Goal: Information Seeking & Learning: Learn about a topic

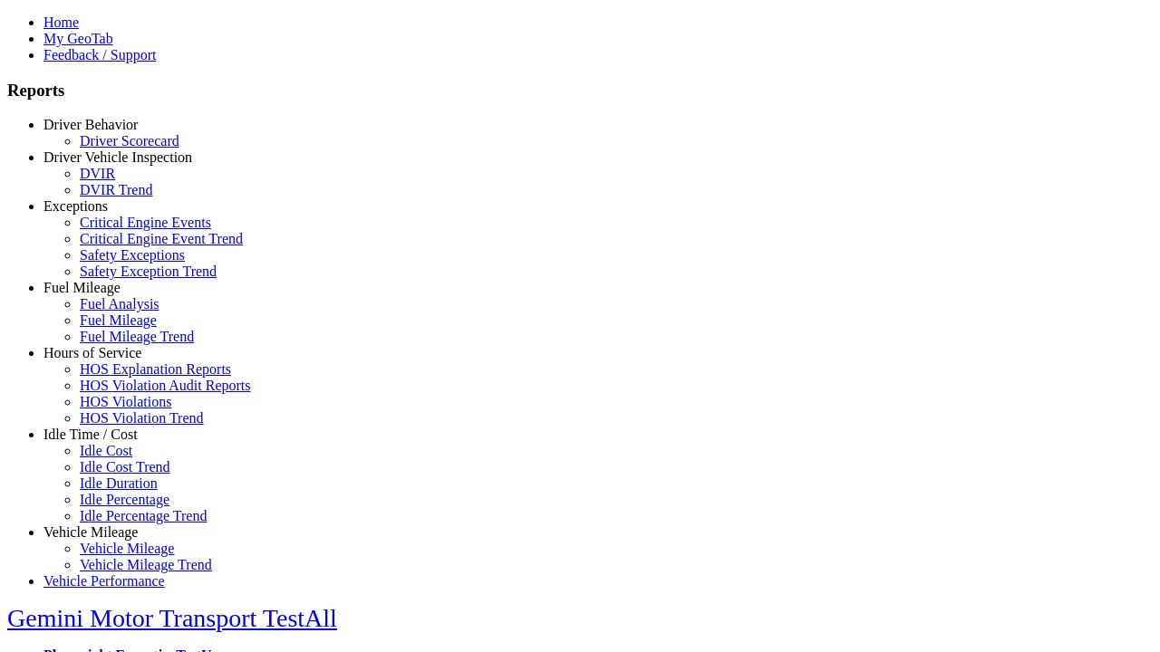
click at [104, 214] on link "Exceptions" at bounding box center [75, 205] width 64 height 15
click at [118, 246] on link "Critical Engine Event Trend" at bounding box center [161, 238] width 163 height 15
select select
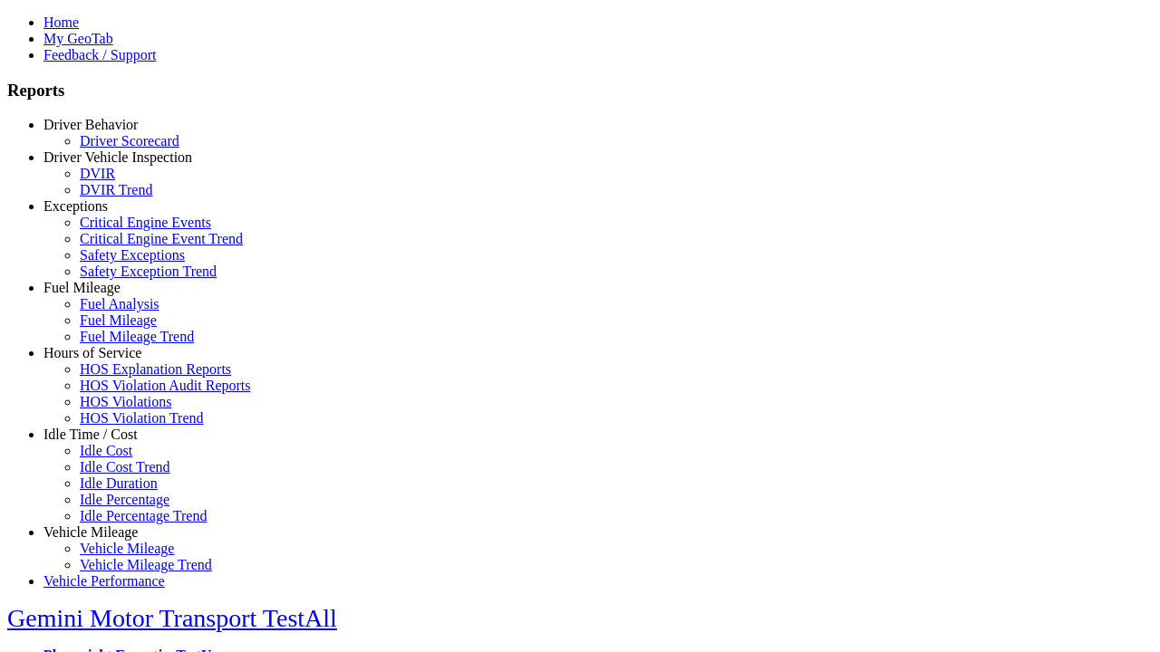
select select
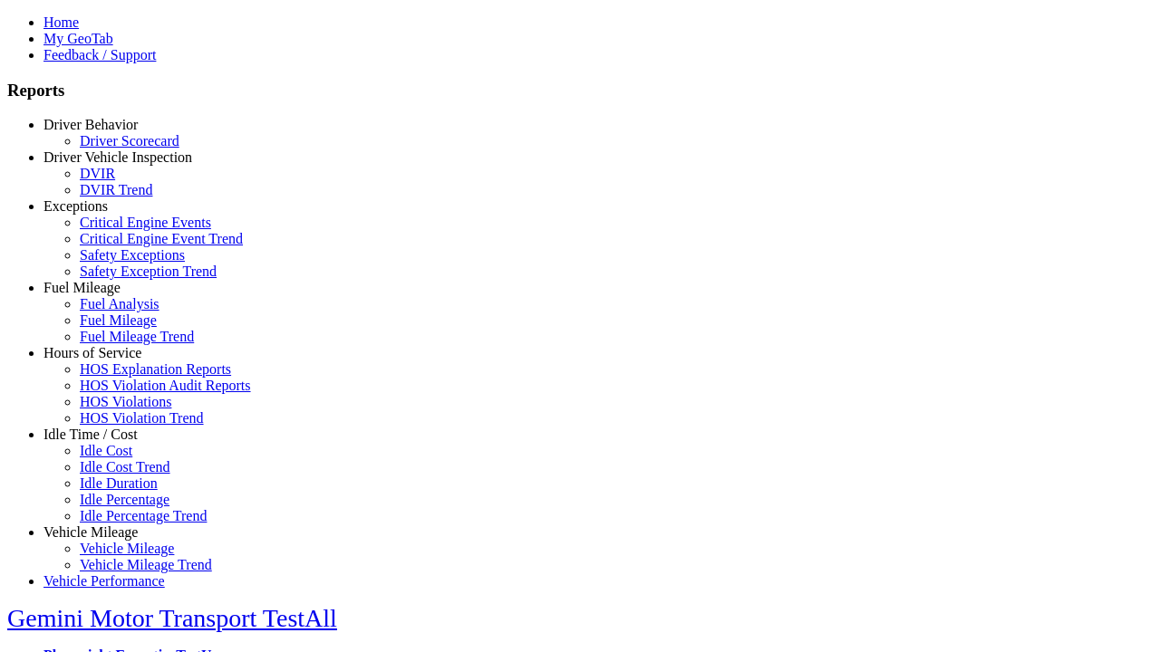
select select
